Goal: Book appointment/travel/reservation

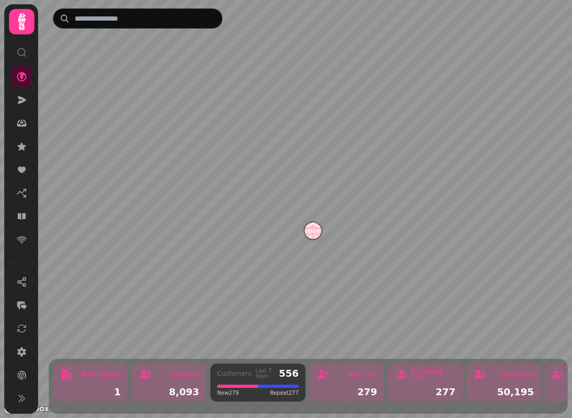
click at [24, 212] on icon at bounding box center [21, 216] width 11 height 11
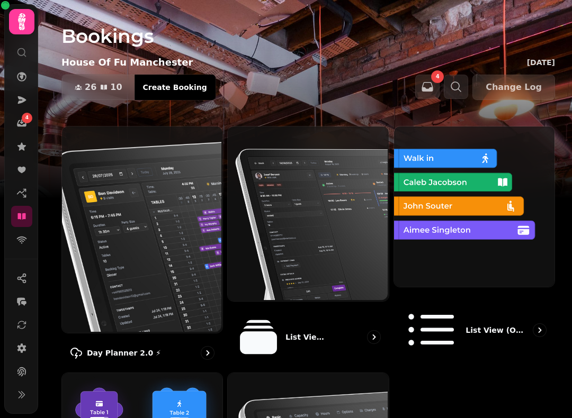
click at [138, 229] on img at bounding box center [141, 228] width 160 height 206
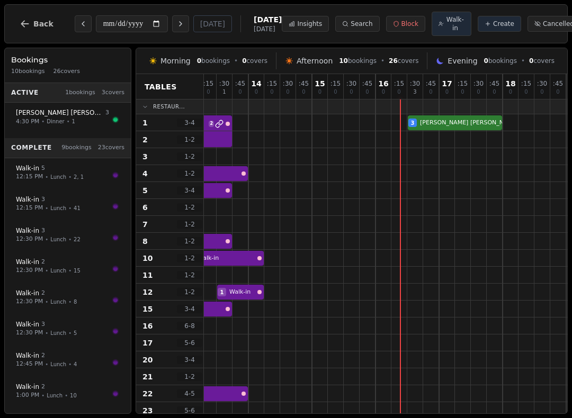
scroll to position [0, 114]
select select "****"
select select "*"
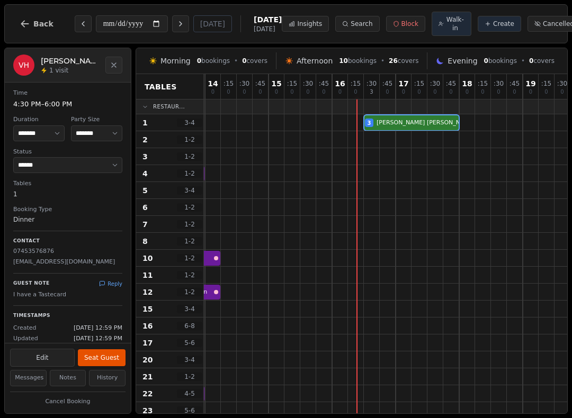
scroll to position [0, 157]
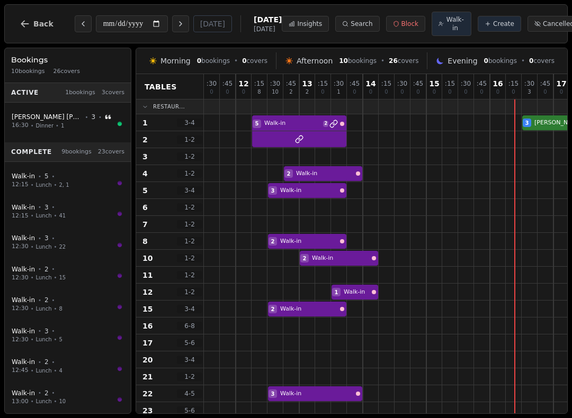
click at [430, 102] on div at bounding box center [434, 106] width 16 height 14
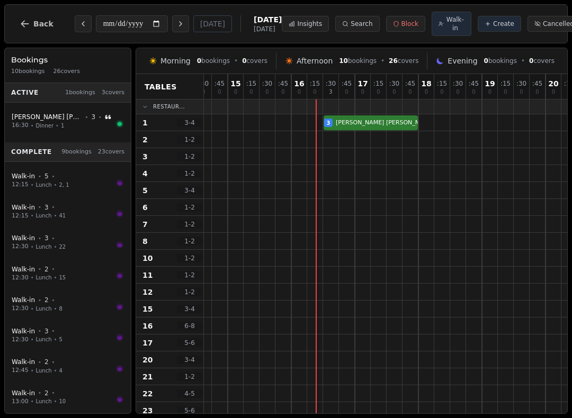
scroll to position [-1, 202]
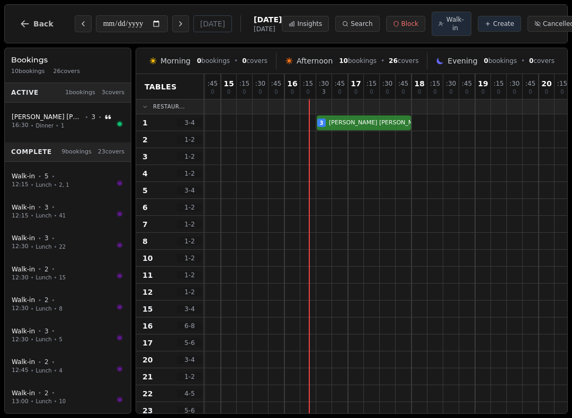
click at [176, 25] on icon "Next day" at bounding box center [180, 24] width 8 height 8
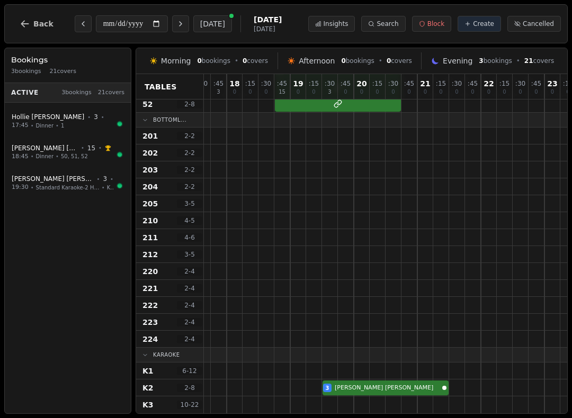
scroll to position [660, 389]
click at [176, 23] on icon "Next day" at bounding box center [180, 24] width 8 height 8
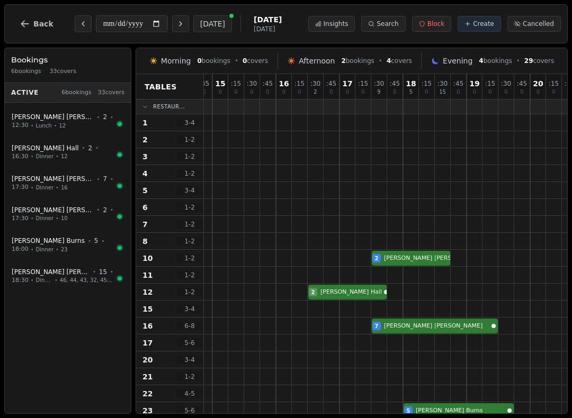
scroll to position [0, 213]
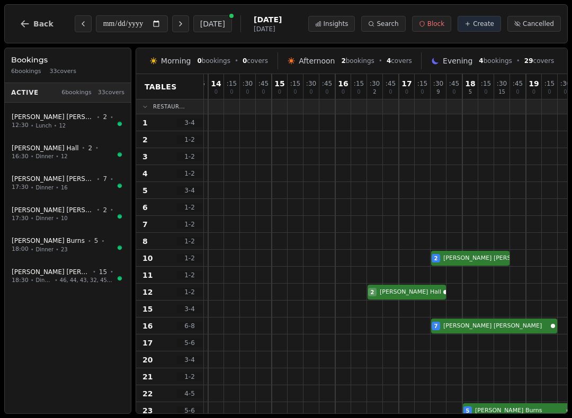
click at [193, 20] on button "[DATE]" at bounding box center [212, 23] width 39 height 17
type input "**********"
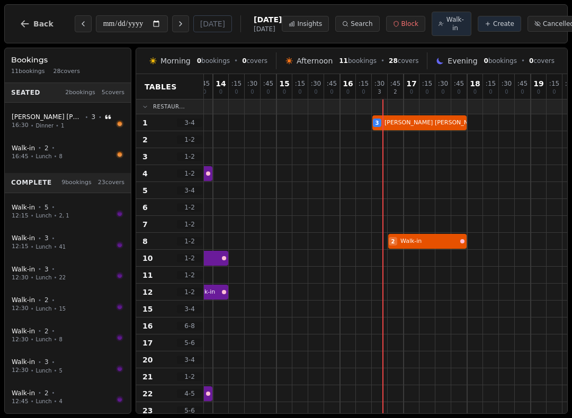
scroll to position [0, 149]
